Goal: Navigation & Orientation: Understand site structure

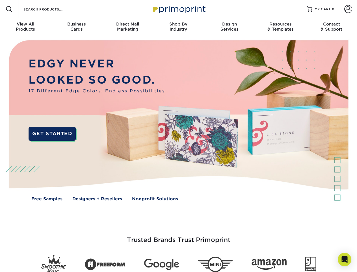
click at [179, 136] on img at bounding box center [179, 124] width 354 height 177
click at [9, 9] on span at bounding box center [9, 9] width 7 height 7
click at [348, 9] on span at bounding box center [349, 9] width 8 height 8
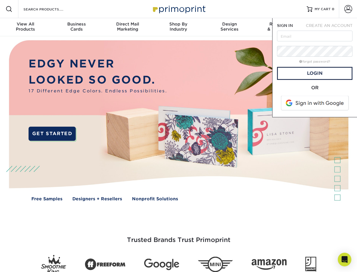
click at [25, 27] on div "View All Products" at bounding box center [25, 27] width 51 height 10
click at [76, 27] on div "Business Cards" at bounding box center [76, 27] width 51 height 10
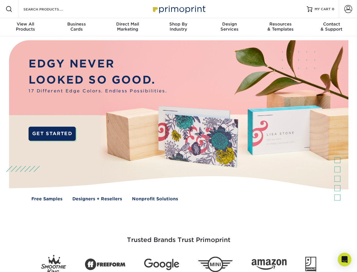
click at [128, 27] on div "Direct Mail Marketing" at bounding box center [127, 27] width 51 height 10
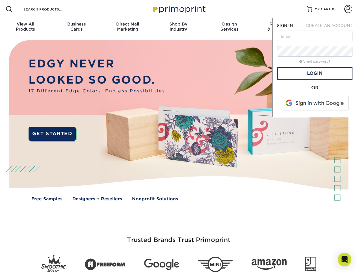
click at [179, 27] on div "Shop By Industry" at bounding box center [178, 27] width 51 height 10
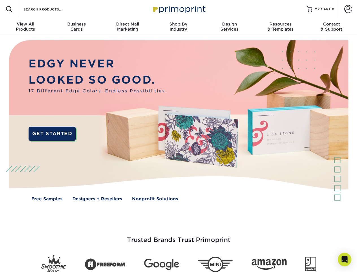
click at [230, 27] on div "Design Services" at bounding box center [229, 27] width 51 height 10
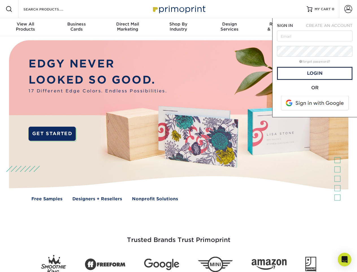
click at [281, 27] on span "SIGN IN" at bounding box center [285, 25] width 16 height 5
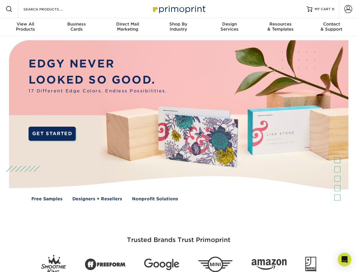
click at [332, 27] on div "Contact & Support" at bounding box center [331, 27] width 51 height 10
